Goal: Task Accomplishment & Management: Manage account settings

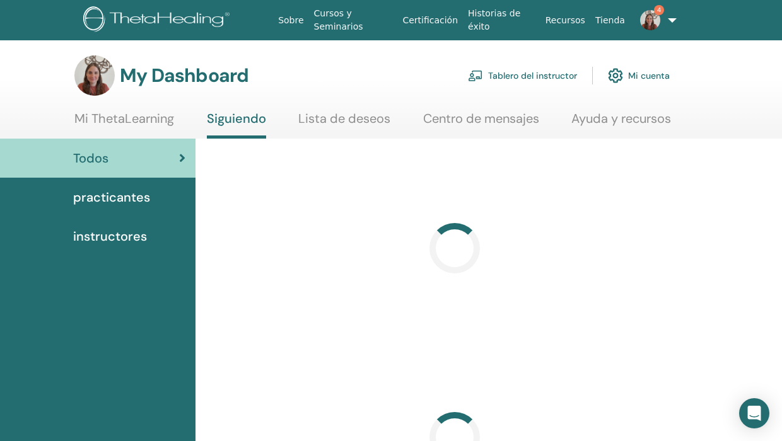
click at [531, 79] on link "Tablero del instructor" at bounding box center [522, 76] width 109 height 28
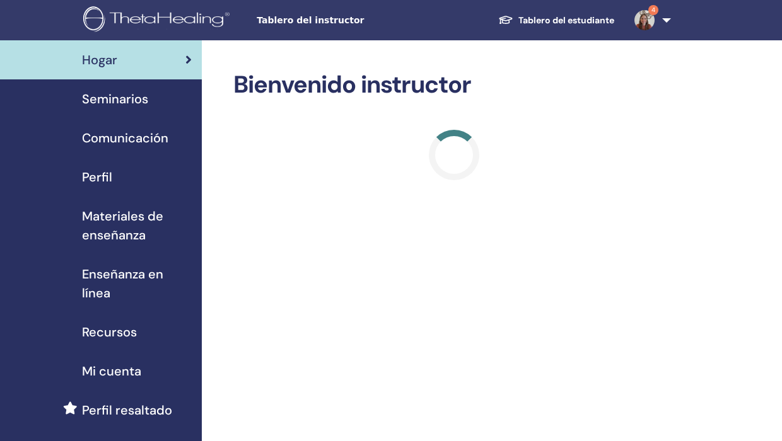
click at [313, 26] on div "Tablero del instructor Tablero del estudiante 4 DV Daniela C. Valdatti Ayala Mi…" at bounding box center [391, 20] width 706 height 40
click at [300, 15] on span "Tablero del instructor" at bounding box center [351, 20] width 189 height 13
click at [139, 102] on span "Seminarios" at bounding box center [115, 99] width 66 height 19
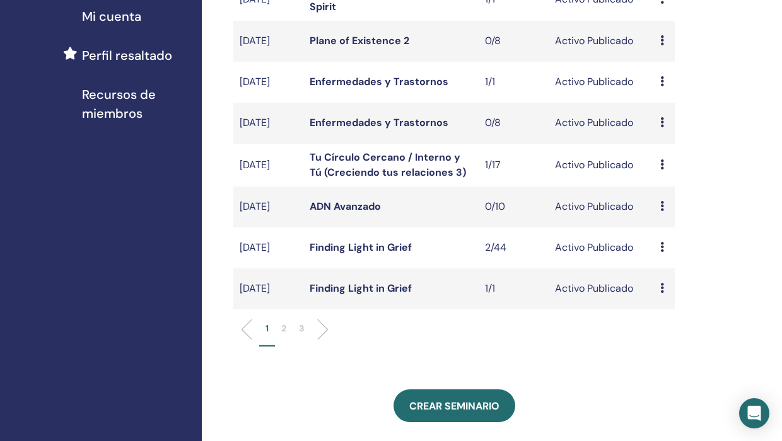
scroll to position [358, 0]
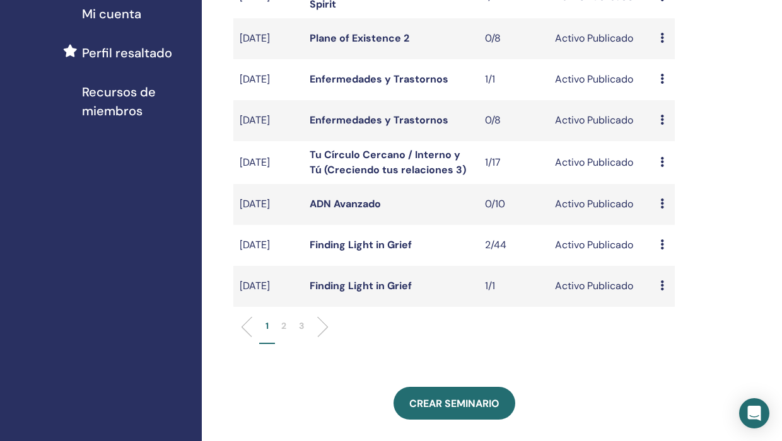
click at [282, 333] on p "2" at bounding box center [283, 326] width 5 height 13
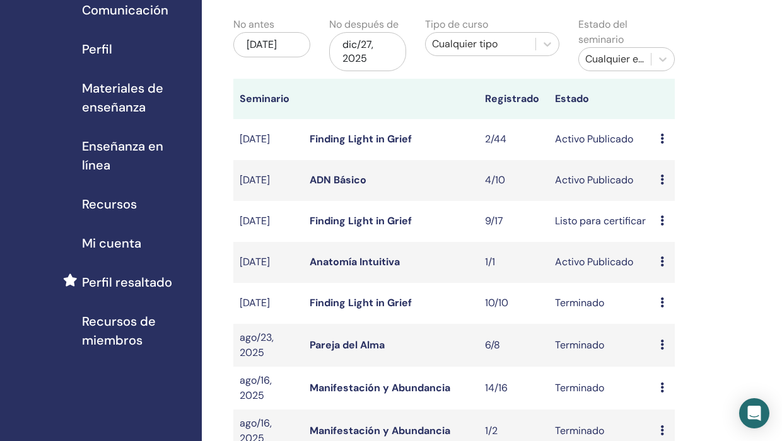
scroll to position [150, 0]
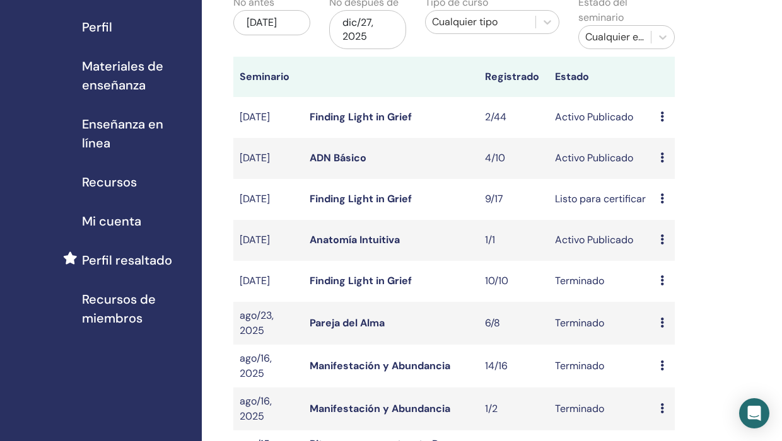
click at [661, 161] on icon at bounding box center [662, 158] width 4 height 10
click at [660, 209] on link "asistentes" at bounding box center [672, 209] width 48 height 13
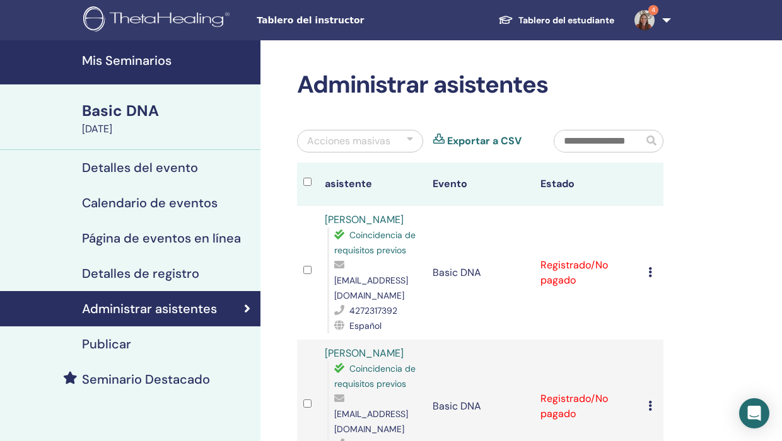
click at [112, 351] on h4 "Publicar" at bounding box center [106, 344] width 49 height 15
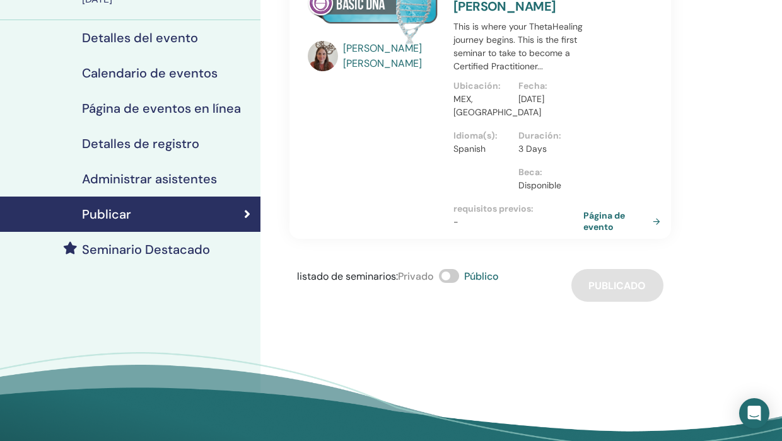
scroll to position [132, 0]
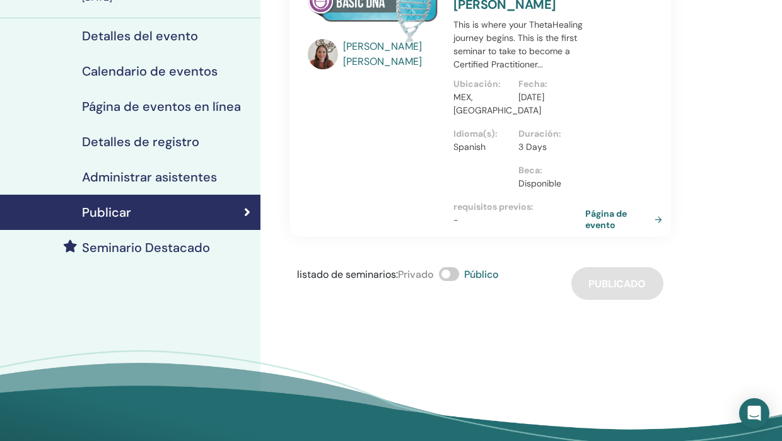
click at [0, 0] on div "Mis Seminarios Basic DNA [DATE] Detalles del evento Calendario de eventos Págin…" at bounding box center [391, 193] width 782 height 568
